Goal: Transaction & Acquisition: Purchase product/service

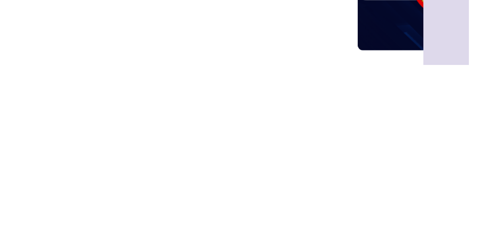
scroll to position [0, -353]
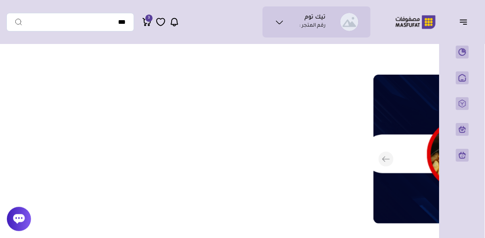
click at [0, 0] on p "المنتجات" at bounding box center [0, 0] width 0 height 0
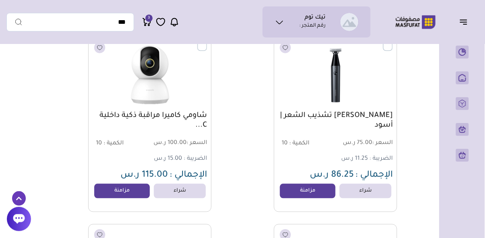
scroll to position [4413, 0]
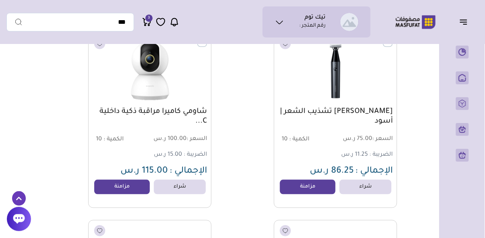
click at [311, 185] on link "مزامنة" at bounding box center [308, 187] width 56 height 15
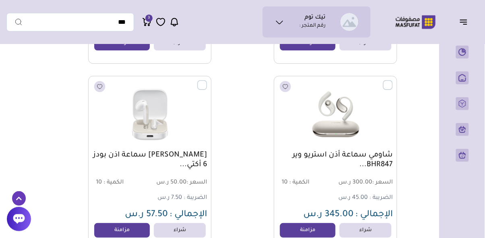
scroll to position [3997, 0]
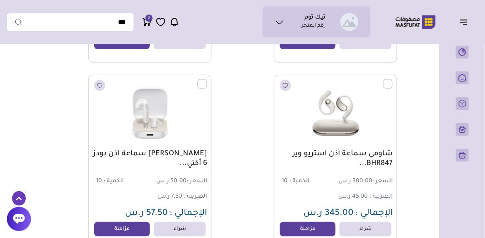
click at [313, 231] on link "مزامنة" at bounding box center [308, 229] width 56 height 15
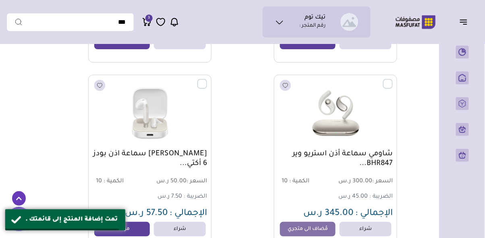
click at [121, 232] on link "مزامنة" at bounding box center [122, 229] width 56 height 15
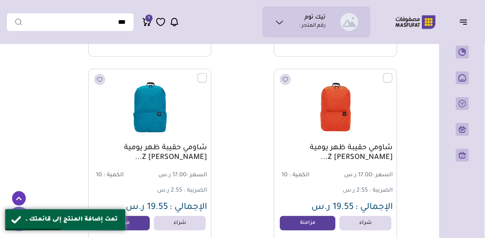
scroll to position [3817, 0]
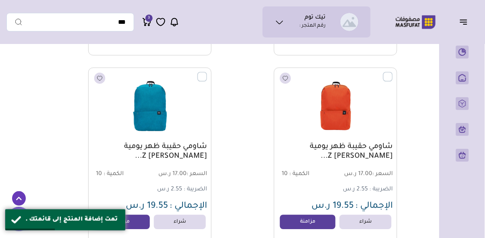
click at [312, 223] on link "مزامنة" at bounding box center [308, 221] width 56 height 15
click at [121, 221] on link "مزامنة" at bounding box center [122, 221] width 56 height 15
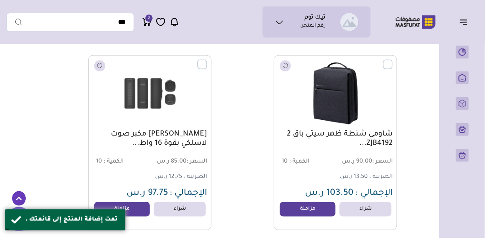
scroll to position [3641, 0]
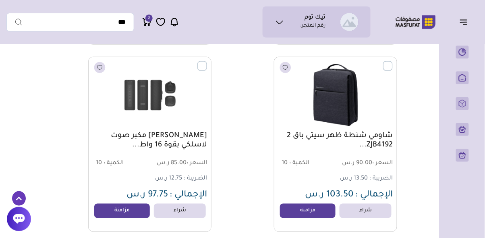
click at [318, 206] on link "مزامنة" at bounding box center [308, 211] width 56 height 15
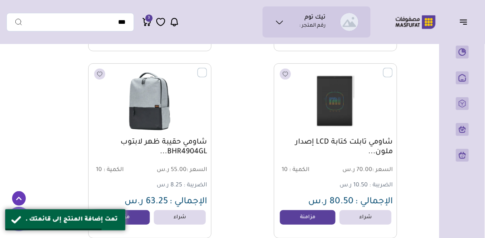
scroll to position [3447, 0]
click at [237, 148] on div "شاومي تابلت كتابة LCD إصدار ملون... السعر : 70.00 ر.س الكمية : 10" at bounding box center [311, 151] width 174 height 175
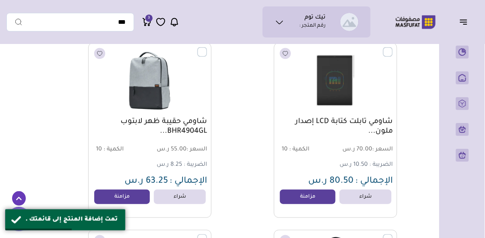
scroll to position [3469, 0]
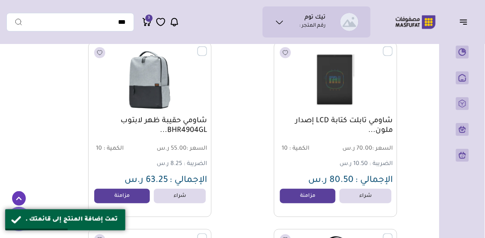
click at [120, 199] on link "مزامنة" at bounding box center [122, 196] width 56 height 15
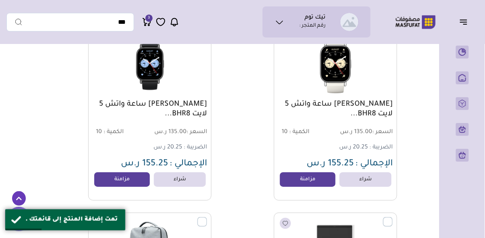
scroll to position [3299, 0]
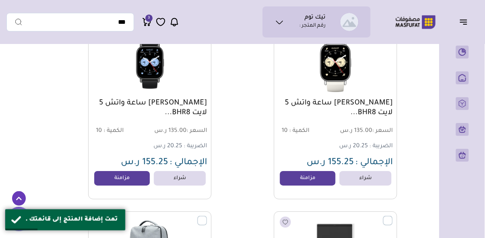
click at [313, 182] on link "مزامنة" at bounding box center [308, 178] width 56 height 15
click at [119, 182] on link "مزامنة" at bounding box center [122, 178] width 56 height 15
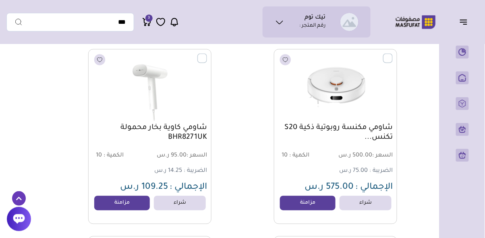
scroll to position [3087, 0]
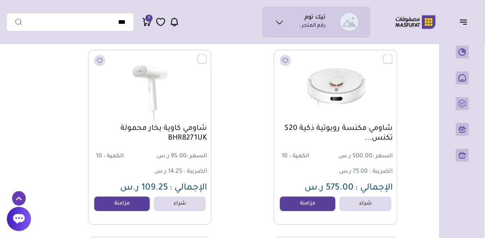
click at [308, 207] on link "مزامنة" at bounding box center [308, 204] width 56 height 15
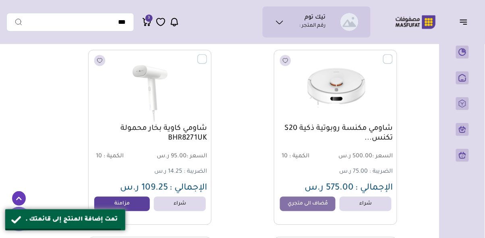
click at [128, 202] on link "مزامنة" at bounding box center [122, 204] width 56 height 15
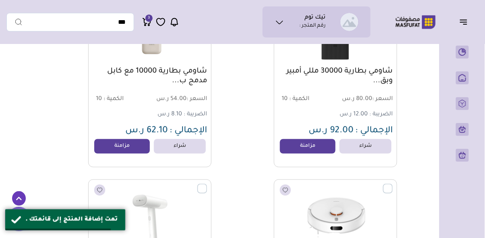
scroll to position [2955, 0]
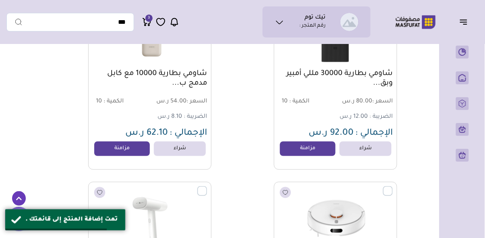
click at [316, 151] on link "مزامنة" at bounding box center [308, 148] width 56 height 15
click at [123, 148] on link "مزامنة" at bounding box center [122, 148] width 56 height 15
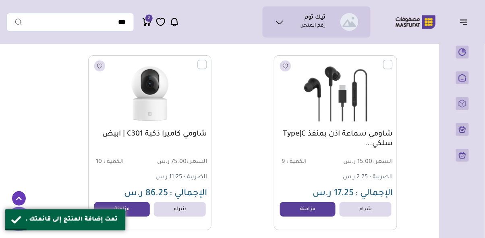
scroll to position [2683, 0]
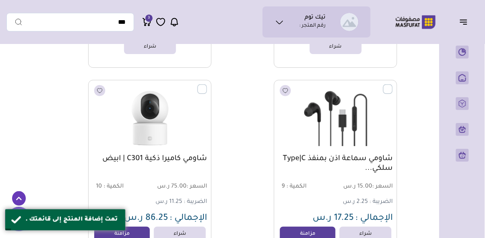
click at [322, 231] on link "مزامنة" at bounding box center [308, 233] width 56 height 15
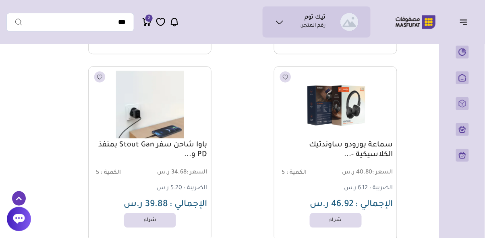
scroll to position [2482, 0]
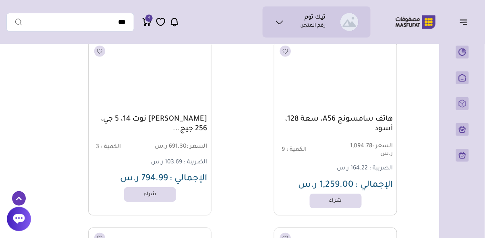
scroll to position [23844, 0]
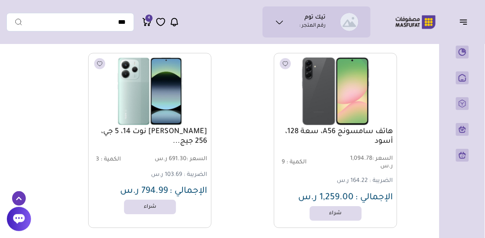
click at [313, 20] on h1 "تيك توم" at bounding box center [315, 18] width 21 height 8
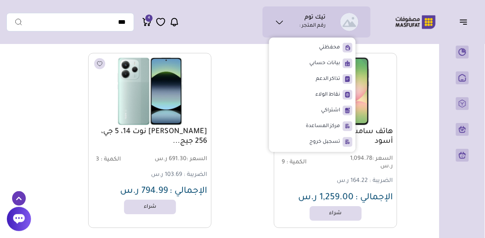
click at [326, 61] on span "بيانات حسابي" at bounding box center [325, 63] width 31 height 8
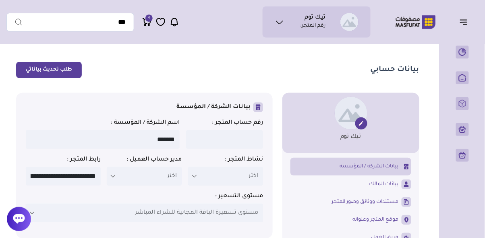
click at [285, 21] on icon at bounding box center [280, 22] width 10 height 10
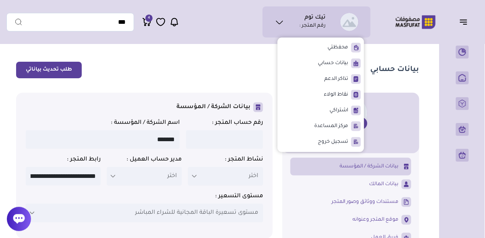
click at [339, 50] on span "محفظتي" at bounding box center [338, 48] width 21 height 8
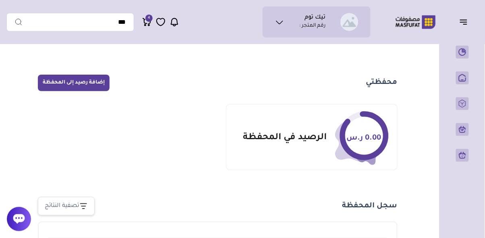
click at [281, 23] on icon at bounding box center [279, 22] width 6 height 3
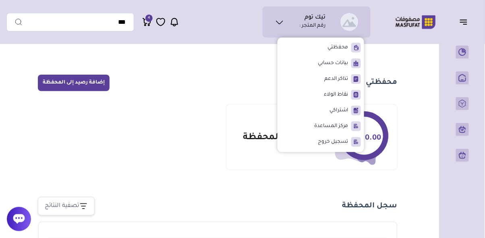
click at [422, 74] on main "محفظتي إضافة رصيد إلى المحفظة 0.00 ر.س الرصيد في المحفظة" at bounding box center [217, 172] width 423 height 248
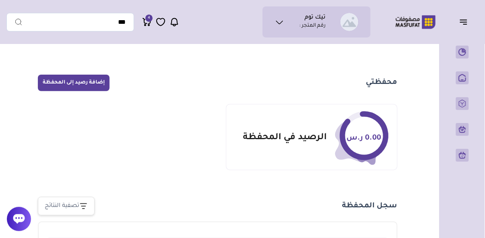
click at [461, 25] on icon "button" at bounding box center [464, 22] width 10 height 10
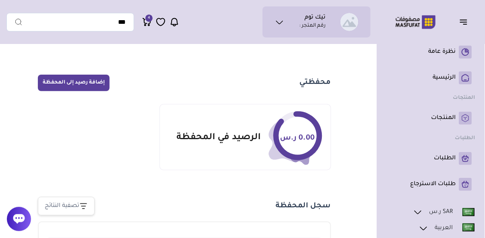
click at [445, 118] on p "المنتجات" at bounding box center [444, 118] width 25 height 8
click at [451, 156] on p "الطلبات" at bounding box center [445, 158] width 22 height 8
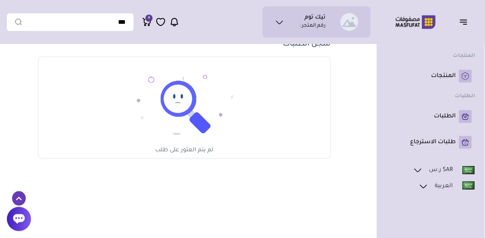
scroll to position [40, 0]
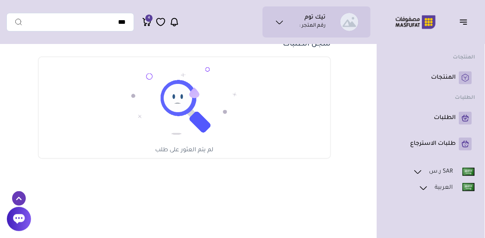
click at [443, 118] on p "الطلبات" at bounding box center [445, 118] width 22 height 8
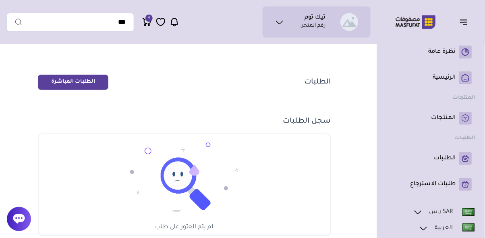
click at [461, 27] on icon "button" at bounding box center [464, 22] width 10 height 10
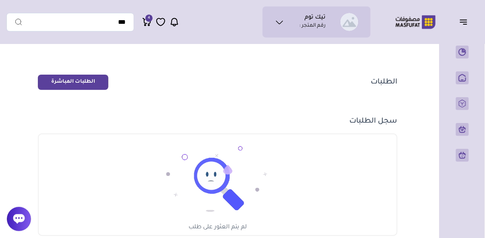
click at [469, 56] on link "نظرة عامة" at bounding box center [463, 52] width 20 height 13
click at [0, 0] on p "الرئيسية" at bounding box center [0, 0] width 0 height 0
click at [0, 0] on p "المنتجات" at bounding box center [0, 0] width 0 height 0
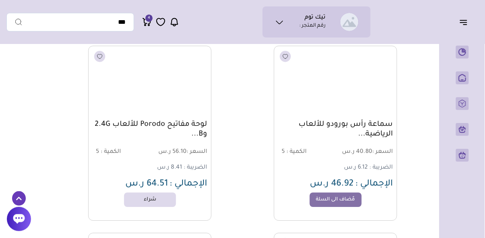
scroll to position [1783, 0]
click at [154, 197] on link "شراء" at bounding box center [150, 198] width 52 height 15
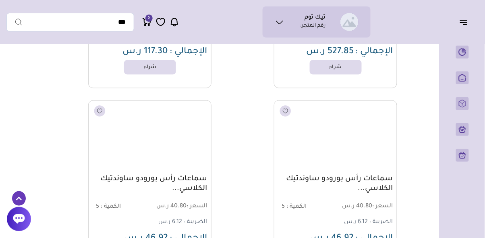
scroll to position [2291, 0]
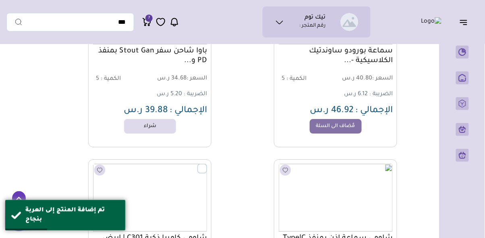
scroll to position [2598, 0]
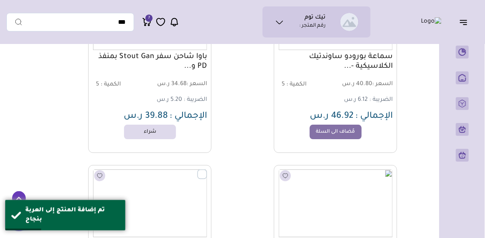
click at [344, 131] on link "مٌضاف الى السلة" at bounding box center [336, 132] width 52 height 15
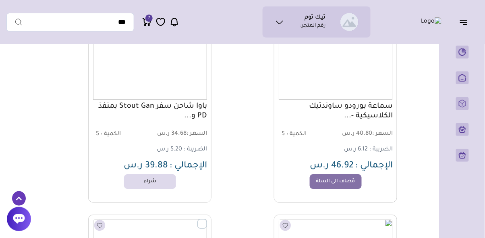
scroll to position [2548, 0]
click at [153, 177] on link "شراء" at bounding box center [150, 181] width 52 height 15
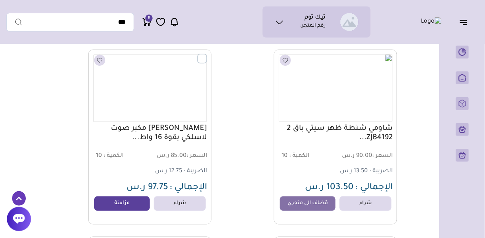
scroll to position [3647, 0]
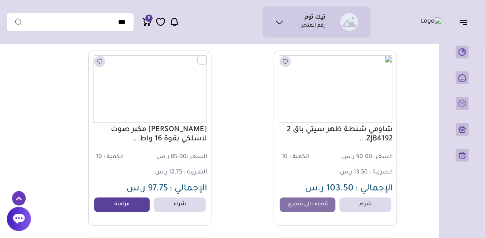
click at [129, 203] on link "مزامنة" at bounding box center [122, 204] width 56 height 15
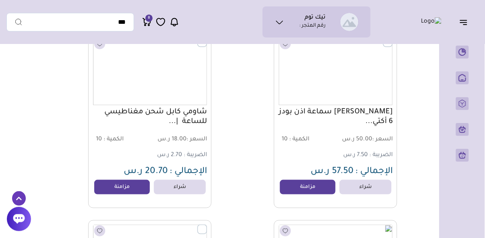
scroll to position [4225, 0]
click at [313, 185] on link "مزامنة" at bounding box center [308, 187] width 56 height 15
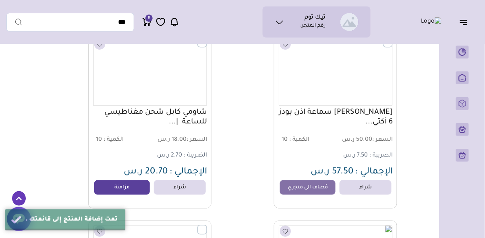
click at [129, 187] on link "مزامنة" at bounding box center [122, 187] width 56 height 15
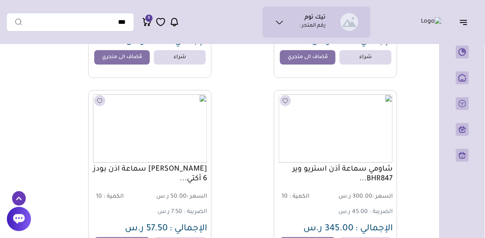
scroll to position [3980, 0]
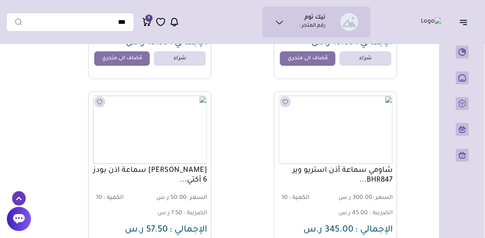
click at [283, 21] on icon at bounding box center [279, 22] width 6 height 3
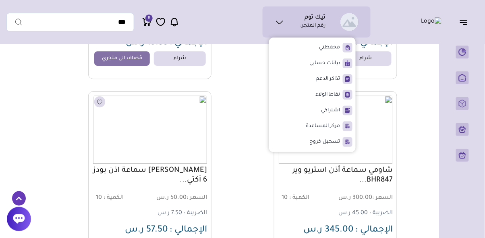
click at [332, 111] on span "اشتراكي" at bounding box center [330, 110] width 19 height 8
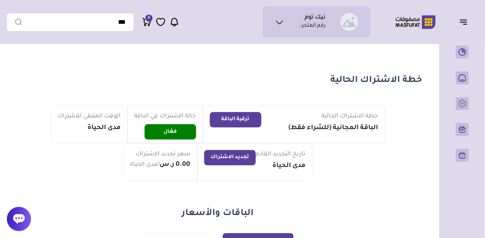
click at [463, 104] on ul "نظرة عامة" at bounding box center [462, 103] width 26 height 123
click at [0, 0] on p "الطلبات" at bounding box center [0, 0] width 0 height 0
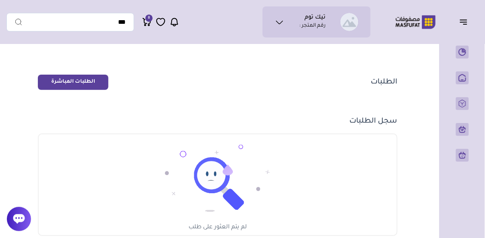
click at [0, 0] on p "الطلبات" at bounding box center [0, 0] width 0 height 0
click at [0, 0] on p "طلبات الاسترجاع" at bounding box center [0, 0] width 0 height 0
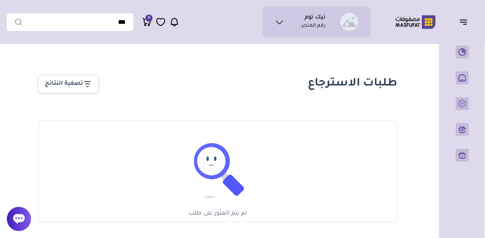
click at [0, 0] on p "المنتجات" at bounding box center [0, 0] width 0 height 0
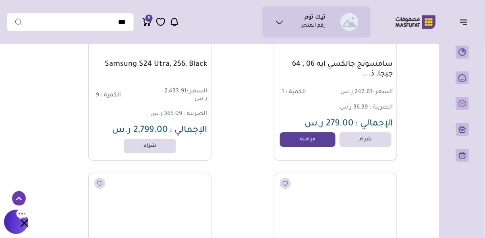
scroll to position [19797, 0]
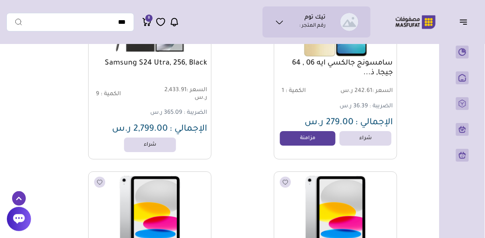
click at [309, 134] on link "مزامنة" at bounding box center [308, 138] width 56 height 15
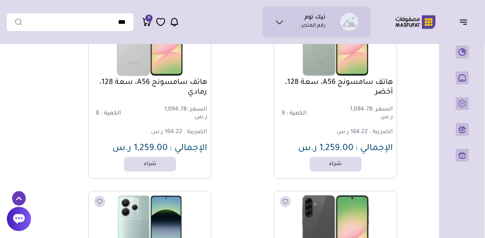
scroll to position [21836, 0]
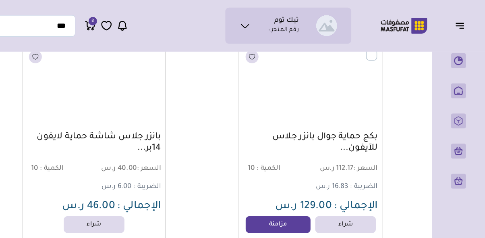
scroll to position [75850, 0]
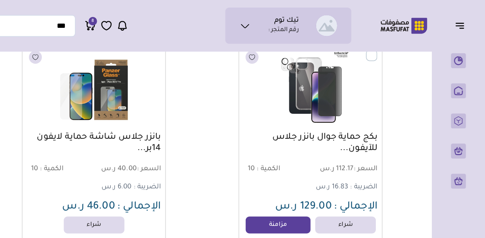
click at [318, 189] on link "مزامنة" at bounding box center [308, 192] width 56 height 15
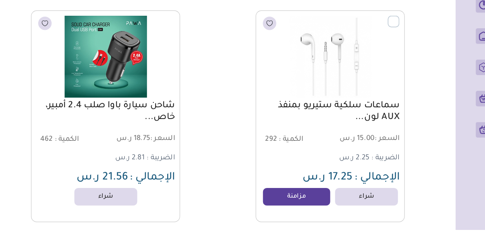
scroll to position [100149, 0]
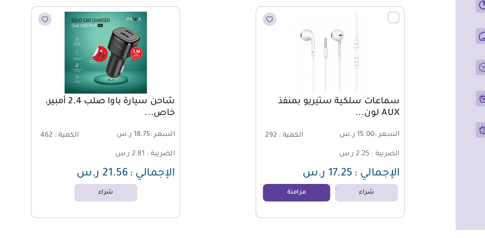
click link "مزامنة"
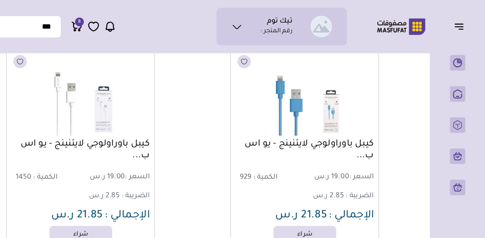
scroll to position [145980, 0]
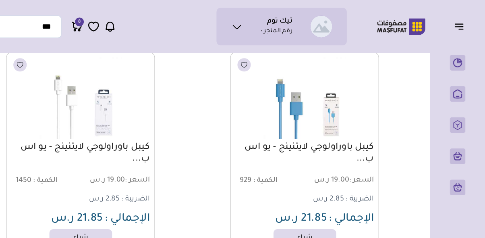
click ul "تيك توم رقم المتجر :"
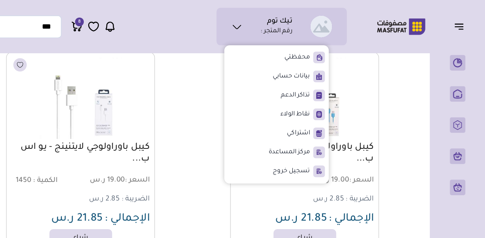
click span "محفظتي"
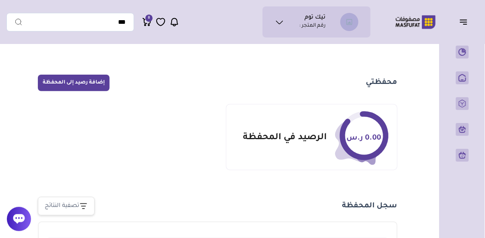
click at [69, 81] on button "إضافة رصيد إلى المحفظة" at bounding box center [74, 83] width 72 height 17
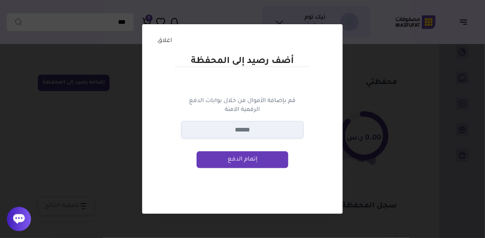
click at [266, 161] on button "إتمام الدفع" at bounding box center [243, 159] width 92 height 17
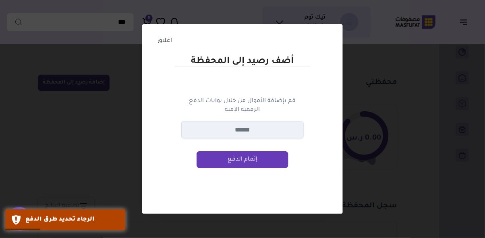
click at [433, 56] on div "أضف رصيد إلى المحفظة قم بإضافة الأموال من خلال بوابات الدفع الرقمية الآمنة طرق …" at bounding box center [242, 119] width 485 height 238
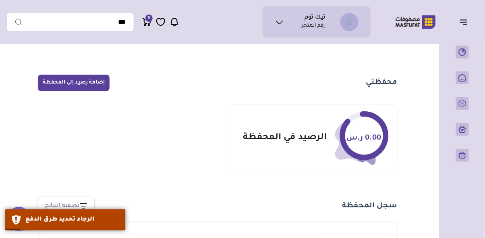
click at [278, 22] on icon at bounding box center [280, 22] width 10 height 10
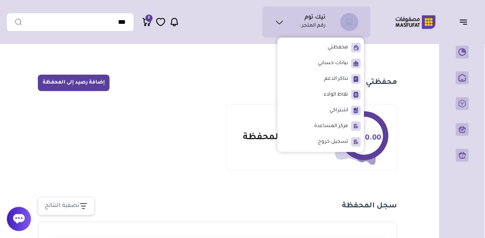
click at [332, 64] on span "بيانات حسابي" at bounding box center [333, 63] width 31 height 8
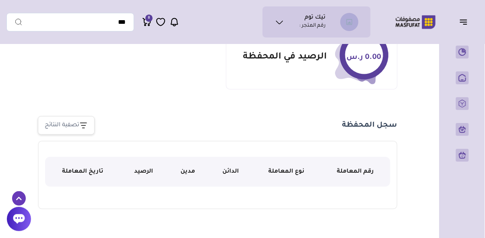
scroll to position [81, 0]
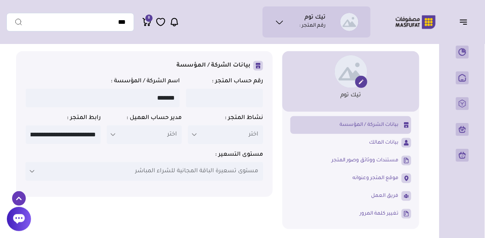
scroll to position [0, -34]
click at [36, 154] on label "مستوى التسعير :" at bounding box center [144, 155] width 237 height 8
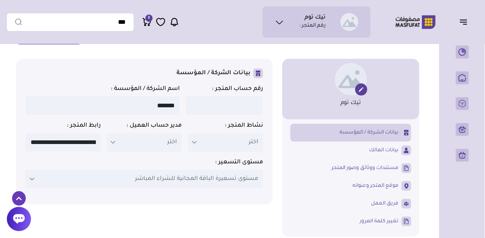
click at [117, 143] on label at bounding box center [113, 142] width 12 height 19
click at [110, 145] on label at bounding box center [113, 142] width 12 height 19
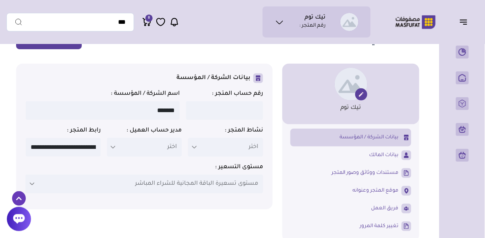
scroll to position [29, 0]
click at [44, 189] on p "مستوى تسعيرة الباقة المجانية للشراء المباشر" at bounding box center [144, 183] width 237 height 19
click at [21, 185] on div "**********" at bounding box center [144, 136] width 257 height 145
click at [31, 182] on icon at bounding box center [32, 184] width 6 height 6
click at [380, 176] on span "مستندات ووثائق وصور المتجر" at bounding box center [365, 172] width 67 height 7
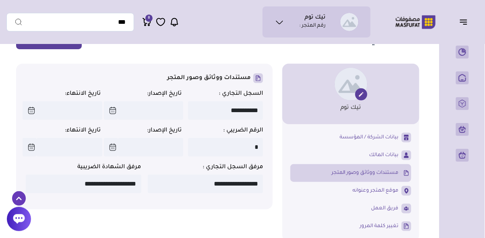
click at [382, 189] on span "موقع المتجر وعنوانه" at bounding box center [376, 190] width 46 height 7
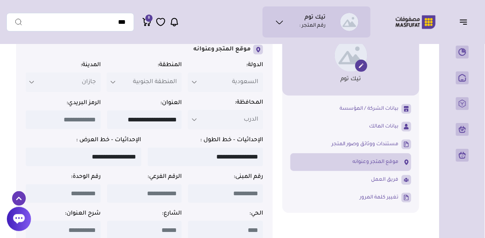
scroll to position [56, 0]
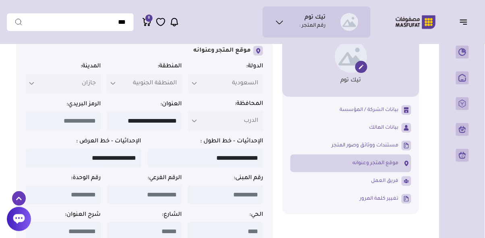
click at [387, 181] on span "فريق العمل" at bounding box center [385, 180] width 27 height 7
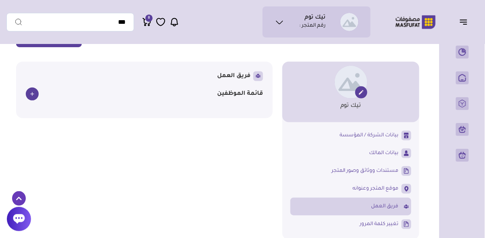
scroll to position [31, 0]
click at [387, 169] on span "مستندات ووثائق وصور المتجر" at bounding box center [365, 170] width 67 height 7
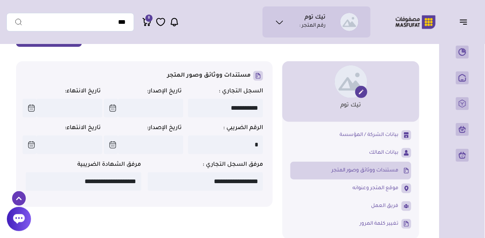
scroll to position [32, 0]
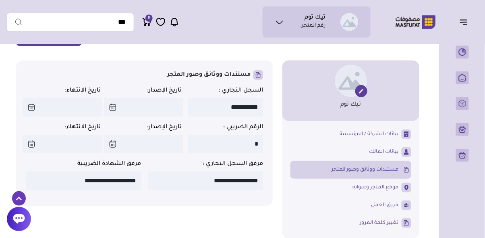
click at [388, 149] on span "بيانات المالك" at bounding box center [384, 151] width 29 height 7
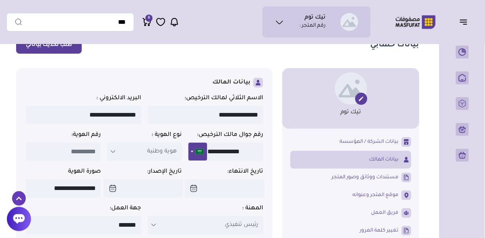
scroll to position [23, 0]
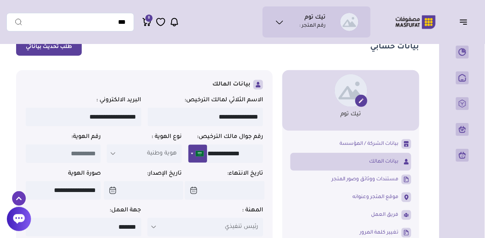
click at [389, 141] on span "بيانات الشركة / المؤسسة" at bounding box center [369, 143] width 59 height 7
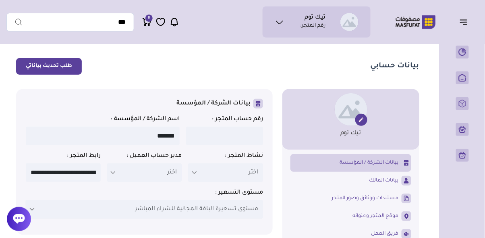
scroll to position [0, 0]
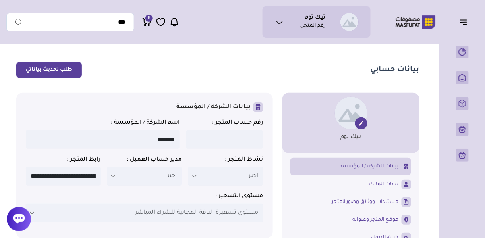
click at [362, 123] on icon at bounding box center [361, 123] width 4 height 4
click at [359, 122] on icon at bounding box center [361, 123] width 6 height 6
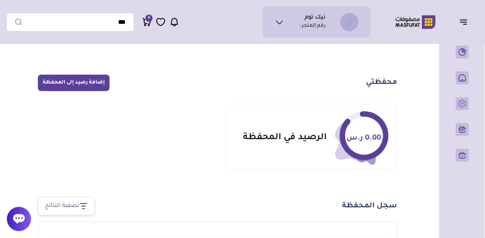
click at [471, 130] on ul "نظرة عامة" at bounding box center [462, 103] width 26 height 123
click at [0, 0] on p "الطلبات" at bounding box center [0, 0] width 0 height 0
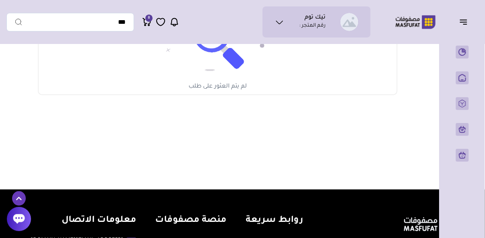
scroll to position [141, 0]
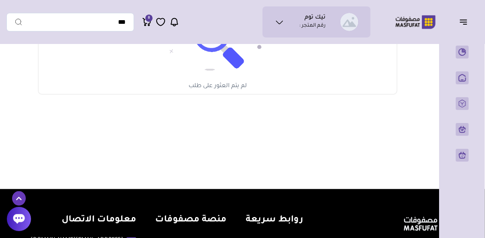
click at [465, 136] on rect at bounding box center [462, 129] width 13 height 13
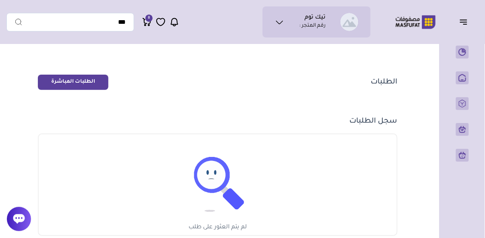
click at [0, 0] on p "نظرة عامة" at bounding box center [0, 0] width 0 height 0
click at [0, 0] on p "المنتجات" at bounding box center [0, 0] width 0 height 0
click at [0, 0] on p "الطلبات" at bounding box center [0, 0] width 0 height 0
click at [0, 0] on p "الرئيسية" at bounding box center [0, 0] width 0 height 0
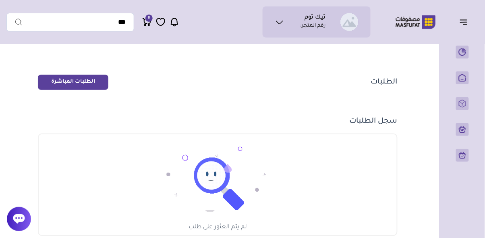
click at [0, 0] on p "المنتجات" at bounding box center [0, 0] width 0 height 0
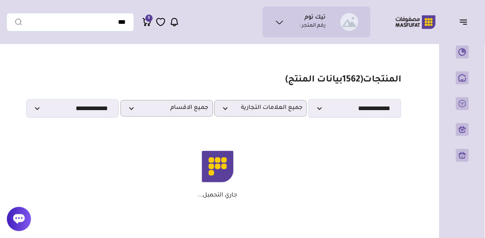
click at [351, 92] on section "**********" at bounding box center [217, 96] width 367 height 43
click at [320, 106] on select "**********" at bounding box center [355, 108] width 93 height 19
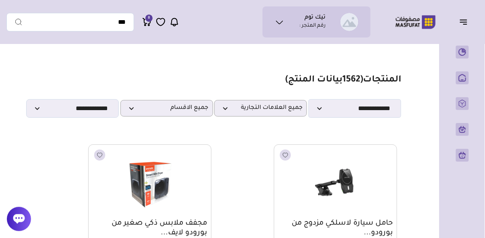
scroll to position [4, 0]
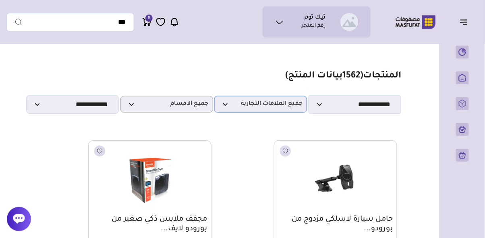
click at [231, 107] on span "جميع العلامات التجارية" at bounding box center [261, 104] width 84 height 8
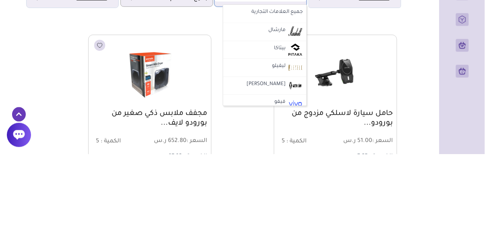
click at [290, 143] on li "ليفيلو" at bounding box center [265, 152] width 84 height 18
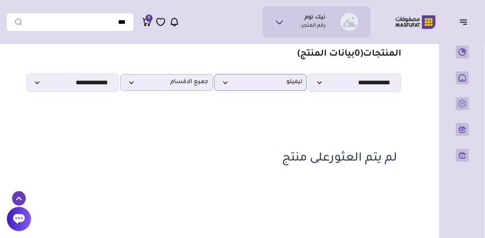
click at [286, 83] on span "ليفيلو" at bounding box center [261, 83] width 84 height 8
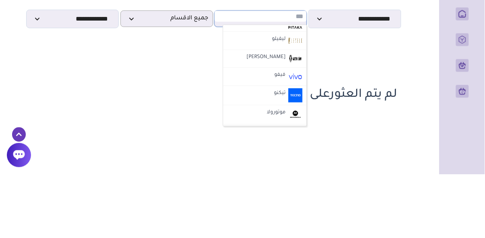
click at [302, 81] on input "text" at bounding box center [261, 80] width 92 height 11
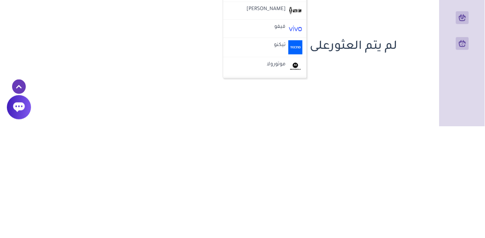
click at [280, 175] on label "موتورولا" at bounding box center [276, 176] width 21 height 10
select select "**"
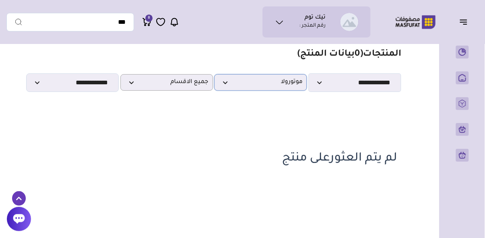
click at [271, 84] on span "موتورولا" at bounding box center [261, 83] width 84 height 8
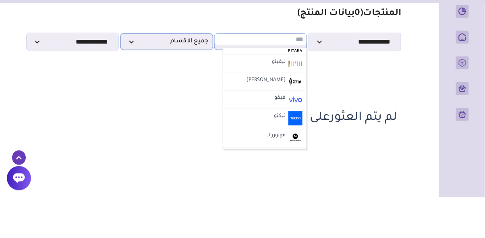
click at [187, 87] on p "جميع الاقسام" at bounding box center [166, 82] width 93 height 17
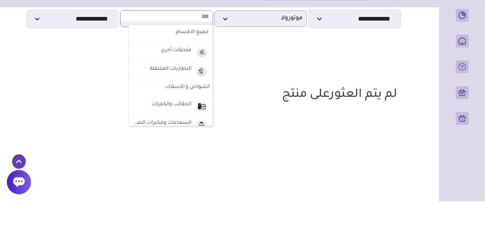
scroll to position [53, 0]
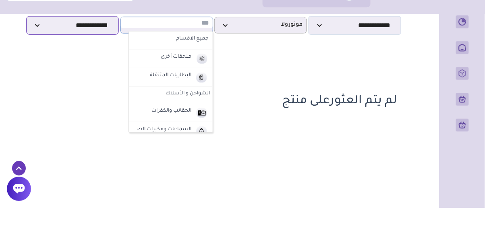
click at [43, 54] on select "**********" at bounding box center [72, 55] width 93 height 19
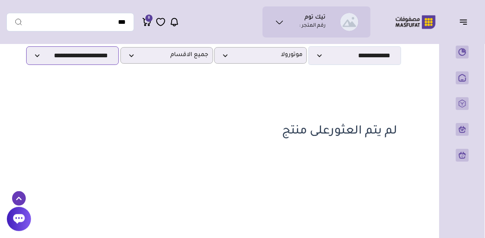
click at [45, 62] on select "**********" at bounding box center [72, 55] width 93 height 19
select select "******"
click at [41, 59] on select "**********" at bounding box center [72, 55] width 93 height 19
select select
click at [0, 113] on div "تيك توم رقم المتجر : *" at bounding box center [242, 136] width 485 height 282
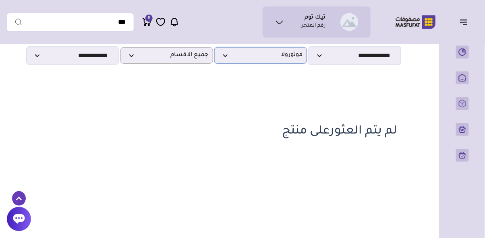
click at [244, 56] on span "موتورولا" at bounding box center [261, 56] width 84 height 8
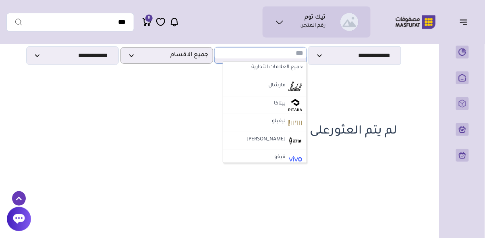
scroll to position [2, 0]
type input "*"
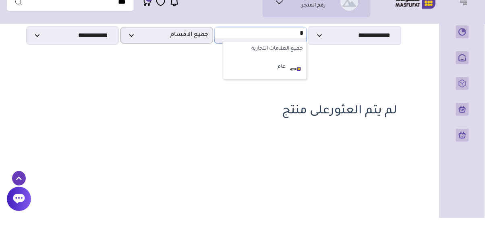
scroll to position [53, 0]
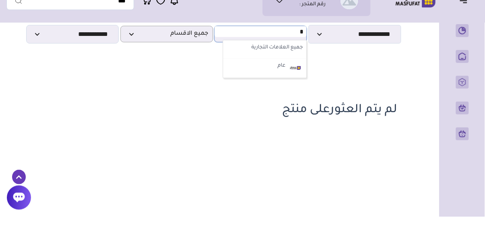
click at [284, 98] on li "عام" at bounding box center [265, 89] width 84 height 19
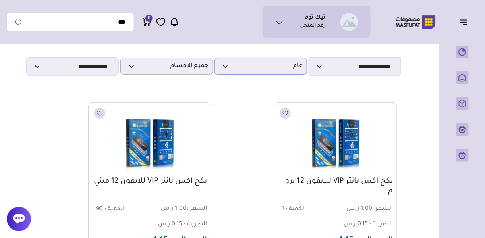
scroll to position [0, 0]
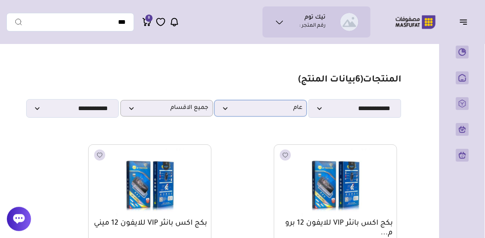
click at [289, 107] on span "عام" at bounding box center [261, 108] width 84 height 8
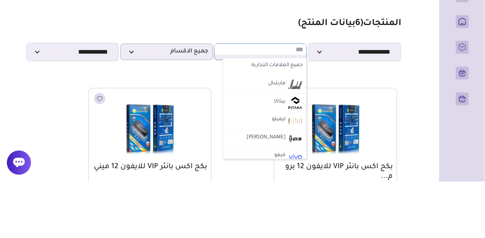
click at [295, 140] on img at bounding box center [296, 141] width 14 height 13
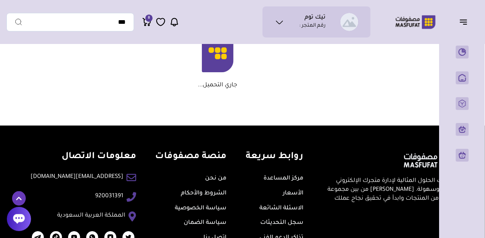
scroll to position [3805, 0]
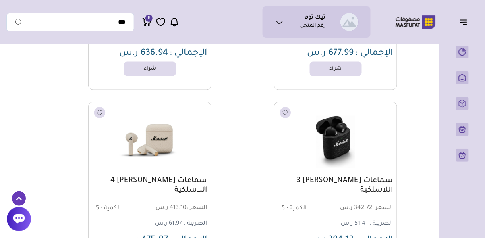
scroll to position [0, 0]
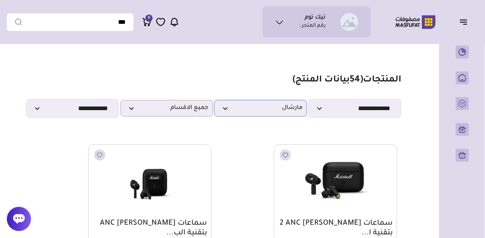
click at [257, 114] on p "مارشال" at bounding box center [260, 108] width 93 height 17
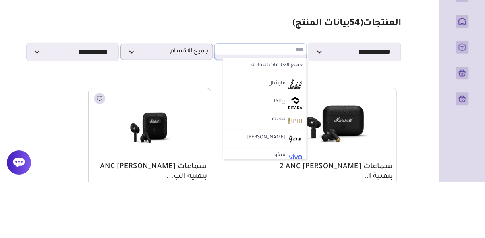
click at [296, 123] on label "جميع العلامات التجارية" at bounding box center [265, 122] width 79 height 10
select select "*"
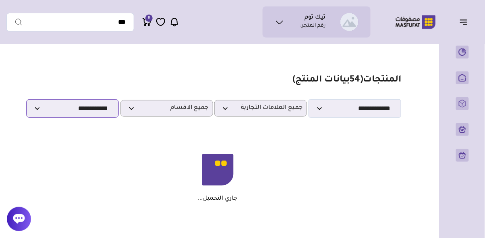
click at [34, 108] on select "**********" at bounding box center [72, 108] width 93 height 19
select select "******"
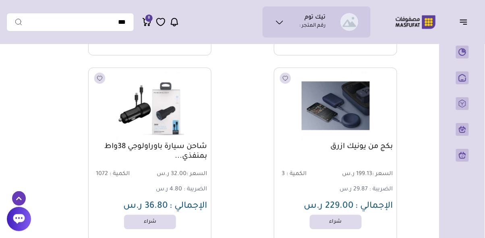
scroll to position [3816, 0]
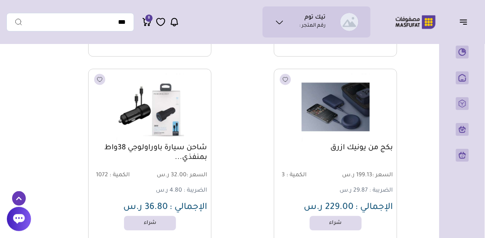
click at [462, 104] on ul "نظرة عامة" at bounding box center [462, 103] width 26 height 123
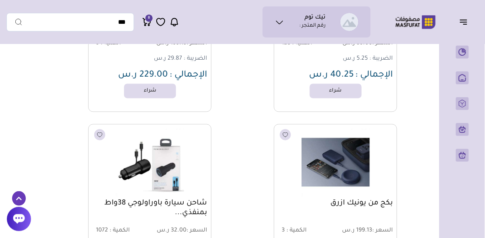
scroll to position [3759, 0]
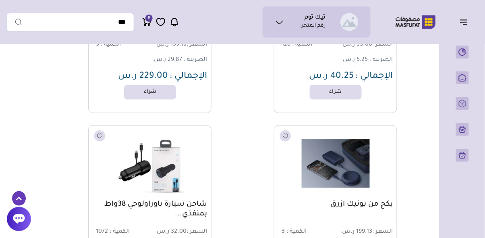
click at [453, 56] on link "نظرة عامة" at bounding box center [463, 52] width 20 height 13
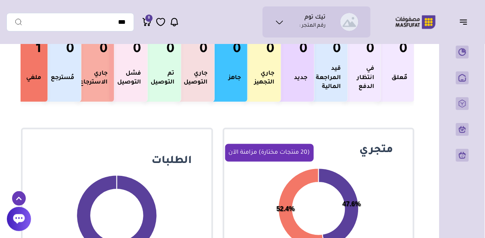
scroll to position [162, 0]
click at [463, 79] on rect at bounding box center [462, 77] width 13 height 13
click at [0, 0] on p "المنتجات" at bounding box center [0, 0] width 0 height 0
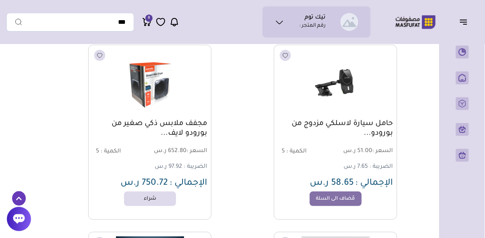
scroll to position [100, 0]
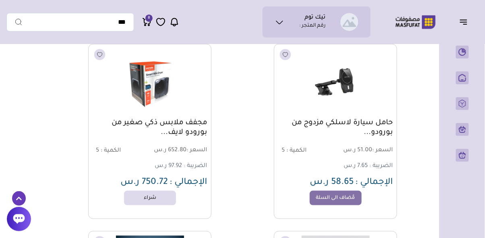
click at [381, 141] on div "حامل سيارة لاسلكي مزدوج من بورودو... السعر : 51.00 ر.س الكمية : 5 الضريبة : 7.6…" at bounding box center [335, 153] width 114 height 71
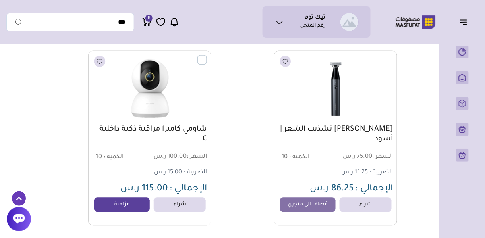
scroll to position [4394, 0]
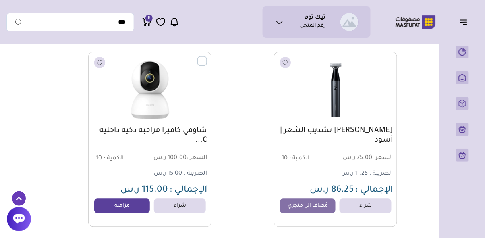
click at [111, 203] on link "مزامنة" at bounding box center [122, 206] width 56 height 15
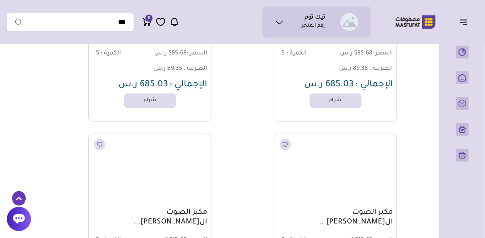
scroll to position [20275, 0]
